Goal: Information Seeking & Learning: Learn about a topic

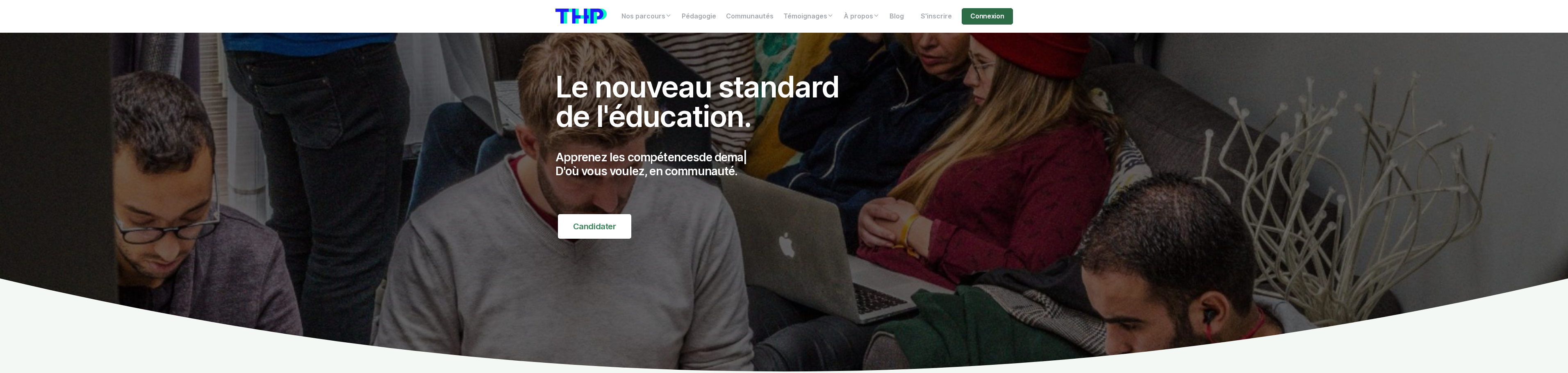
click at [982, 13] on link "Connexion" at bounding box center [987, 16] width 51 height 16
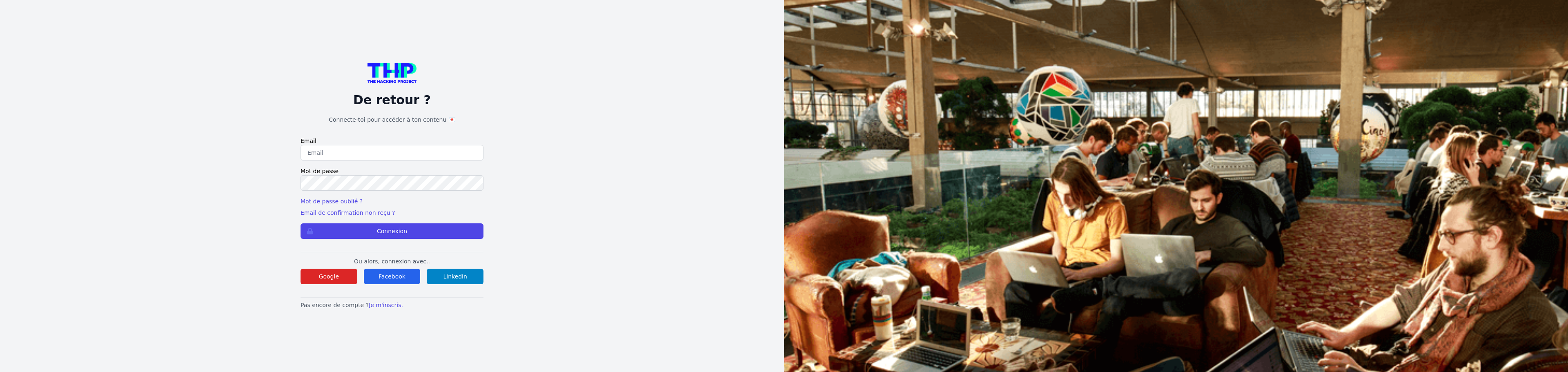
click at [380, 153] on input "email" at bounding box center [392, 152] width 183 height 15
type input "lucas.mrda@outlook.fr"
click at [301, 223] on button "Connexion" at bounding box center [392, 231] width 183 height 15
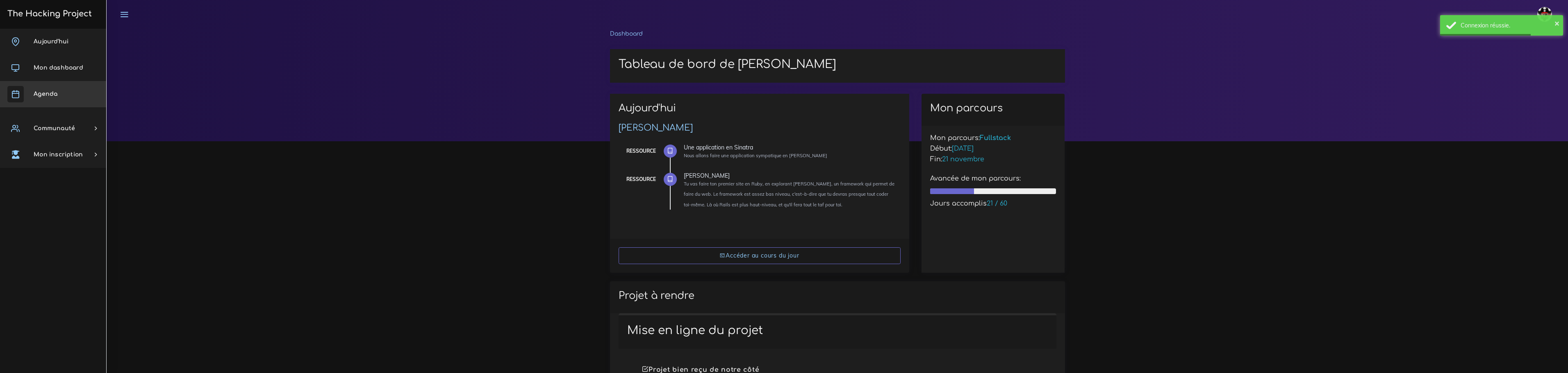
click at [36, 96] on link "Agenda" at bounding box center [53, 94] width 106 height 26
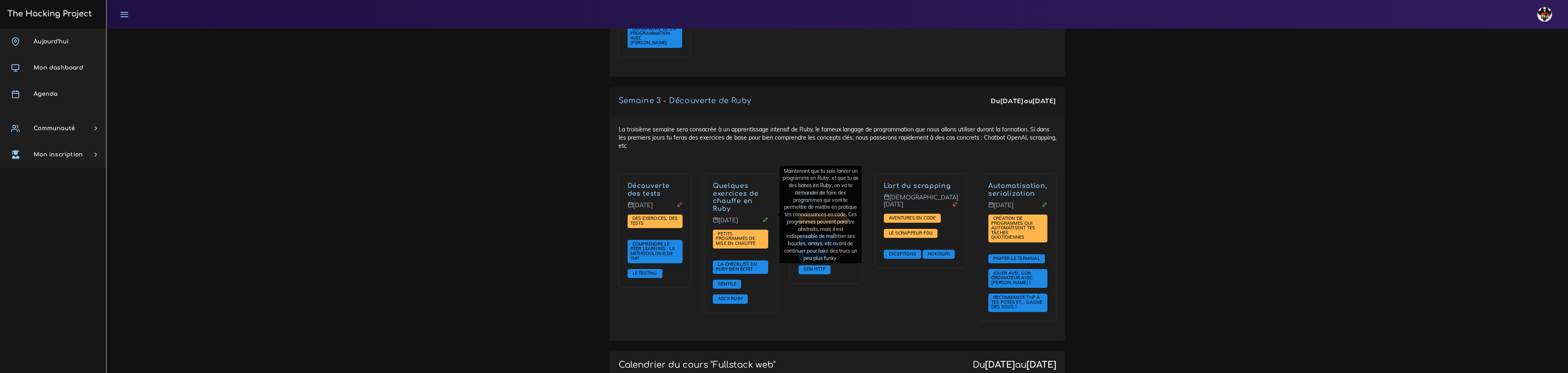
scroll to position [778, 0]
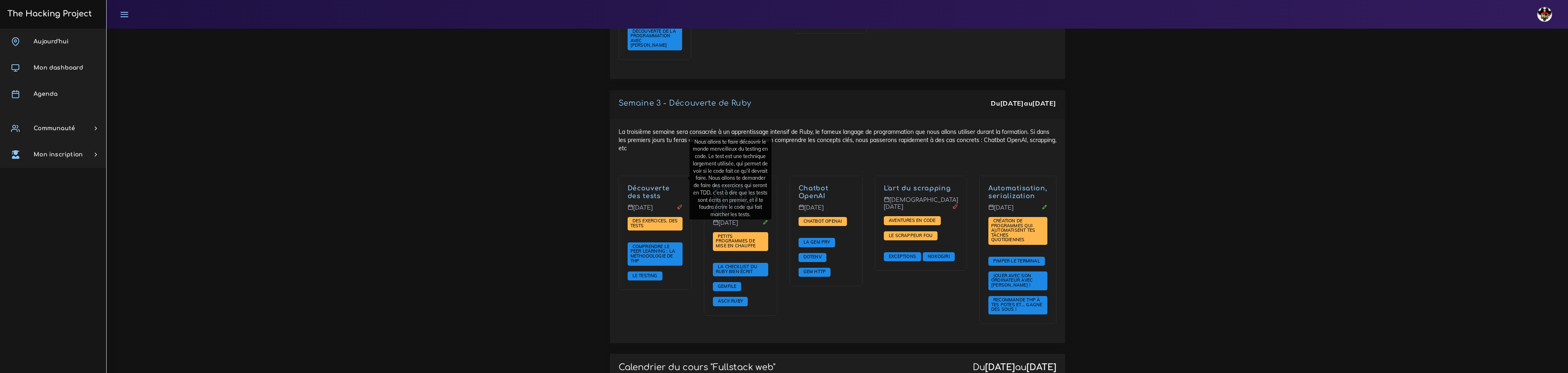
click at [769, 147] on div "Nous allons te faire découvrir le monde merveilleux du testing en code. Le test…" at bounding box center [730, 178] width 82 height 83
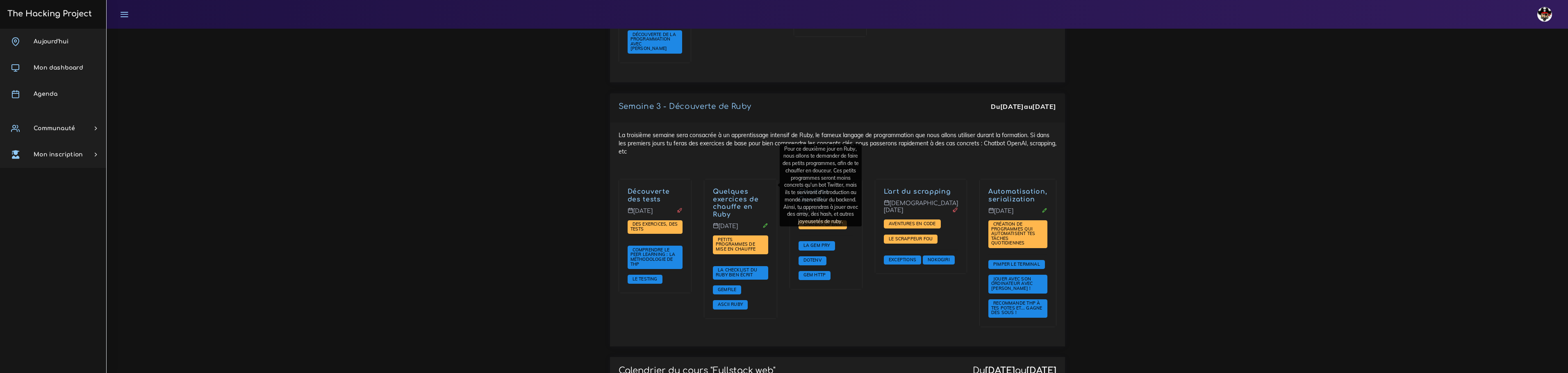
scroll to position [532, 0]
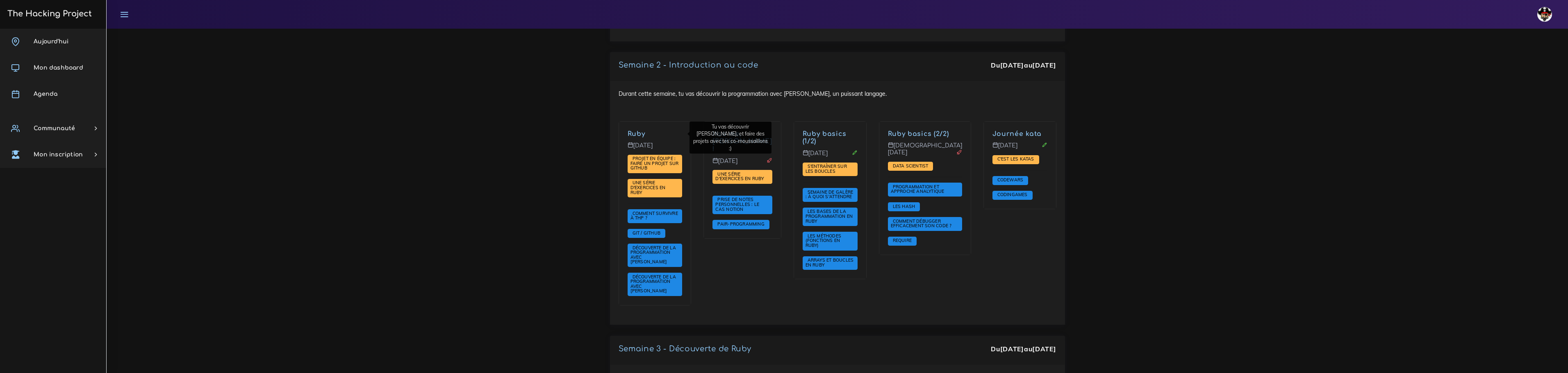
click at [824, 105] on div "Durant cette semaine, tu vas découvrir la programmation avec Ruby, un puissant …" at bounding box center [837, 203] width 455 height 244
click at [905, 100] on div "Durant cette semaine, tu vas découvrir la programmation avec Ruby, un puissant …" at bounding box center [837, 203] width 455 height 244
click at [946, 90] on div "Durant cette semaine, tu vas découvrir la programmation avec Ruby, un puissant …" at bounding box center [837, 203] width 455 height 244
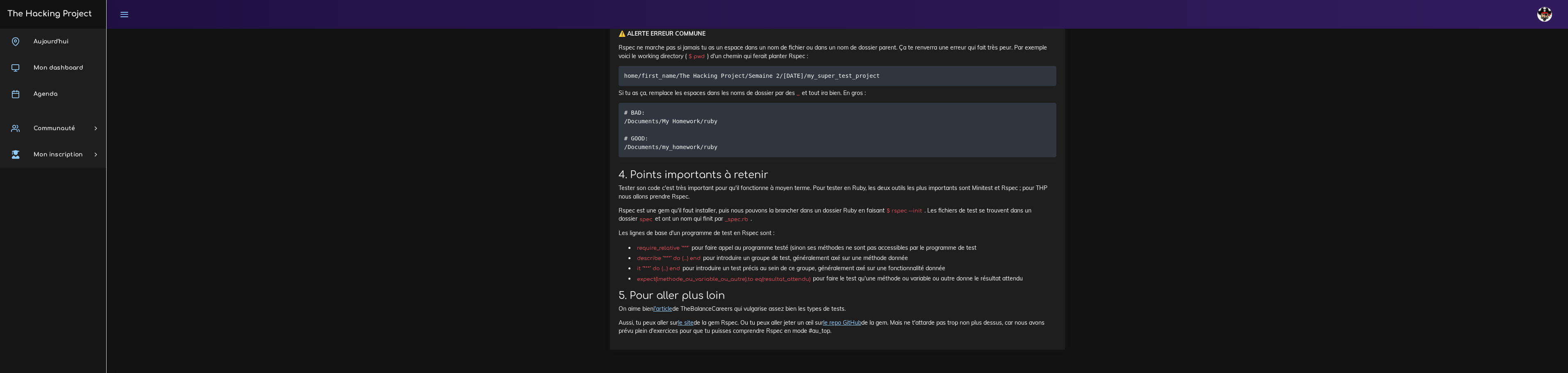
scroll to position [3347, 0]
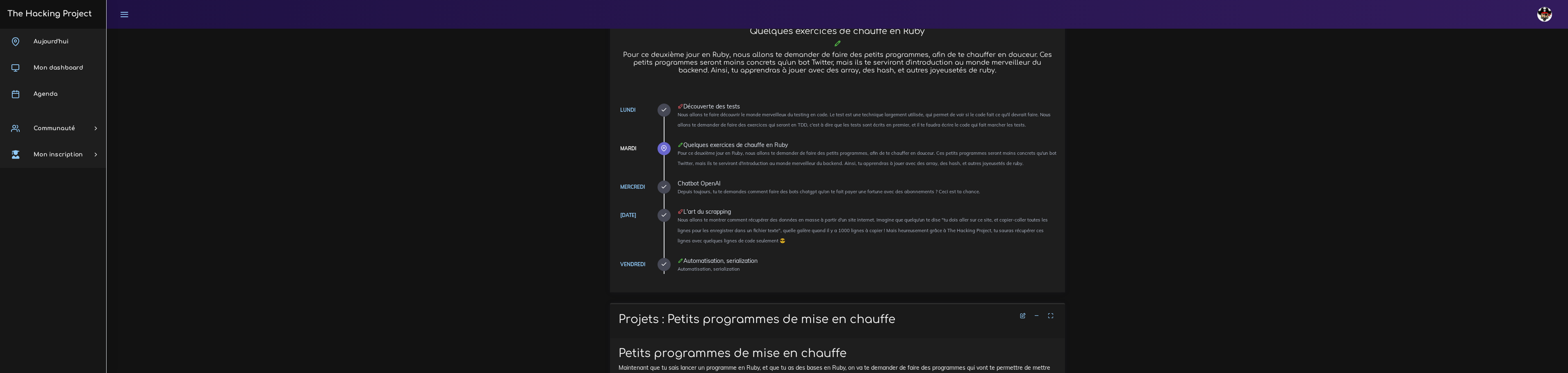
scroll to position [205, 0]
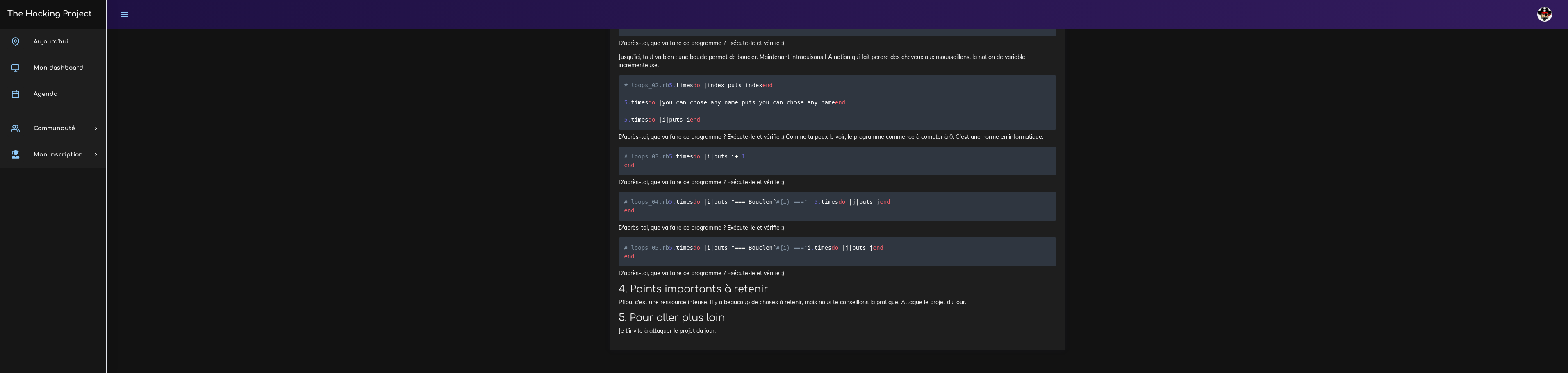
scroll to position [11855, 0]
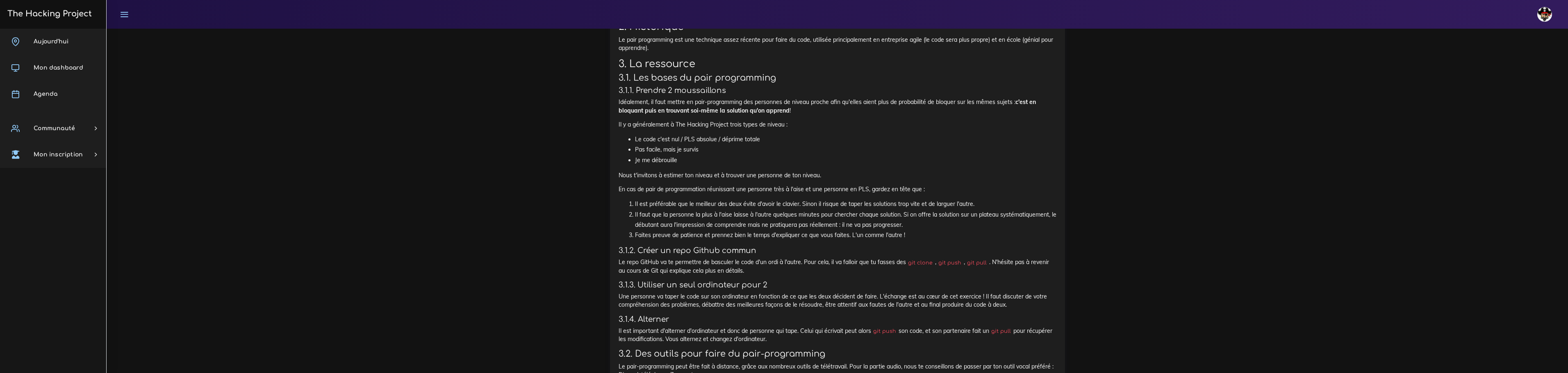
scroll to position [3408, 0]
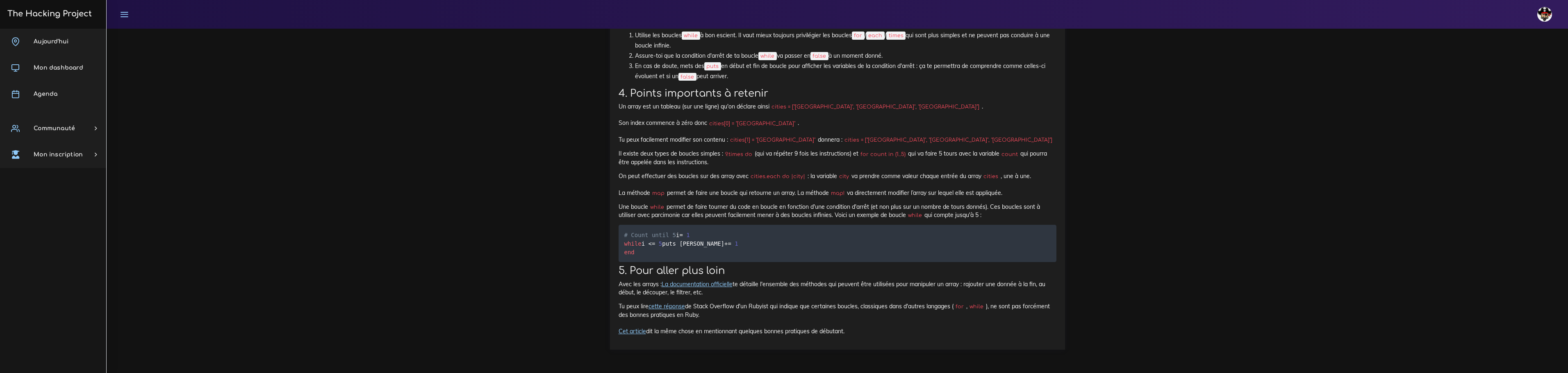
scroll to position [9376, 0]
